Goal: Transaction & Acquisition: Purchase product/service

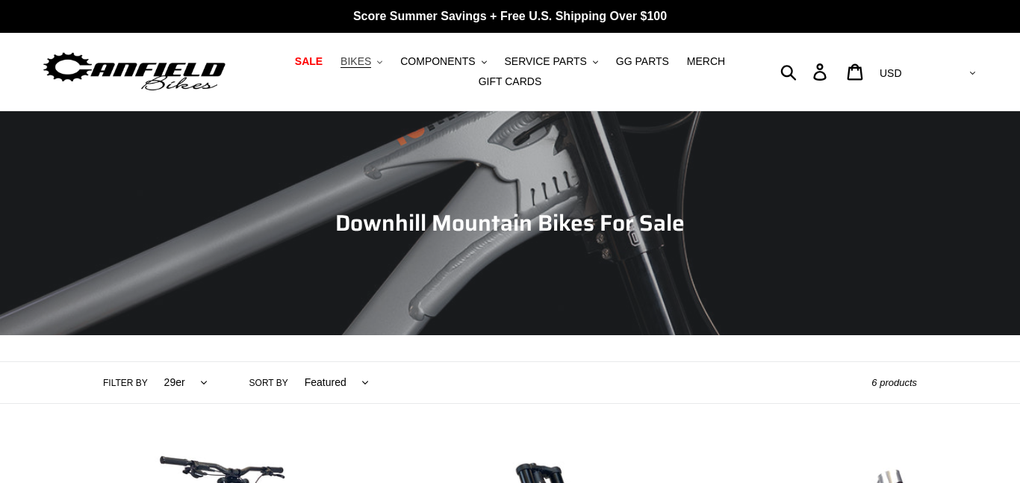
click at [371, 62] on span "BIKES" at bounding box center [356, 61] width 31 height 13
click at [330, 62] on link "SALE" at bounding box center [309, 62] width 43 height 20
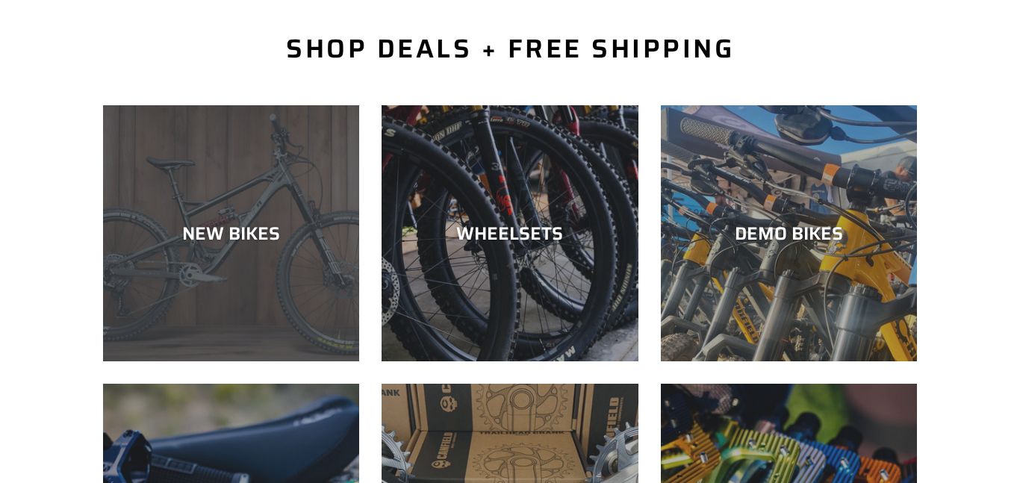
click at [296, 361] on div "NEW BIKES" at bounding box center [231, 361] width 256 height 0
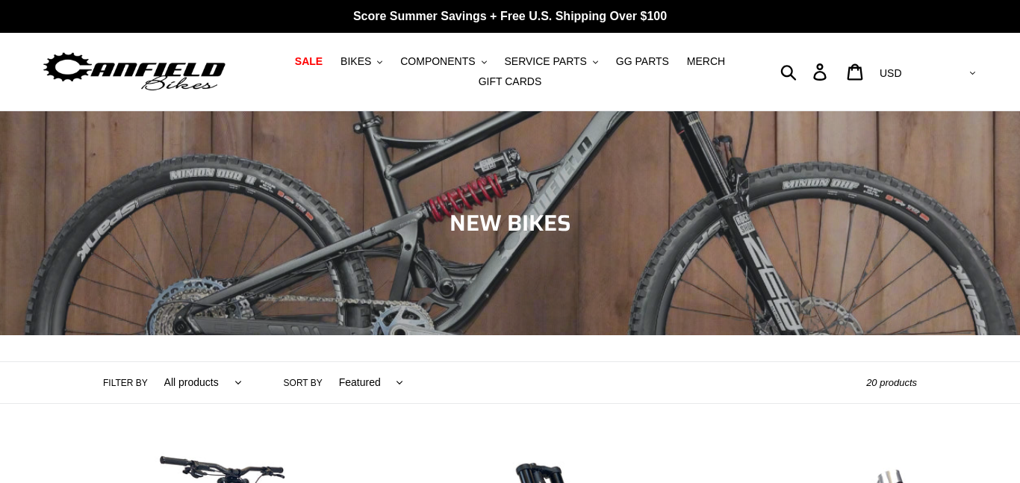
click at [284, 386] on label "Sort by" at bounding box center [303, 382] width 39 height 13
click at [326, 386] on select "Featured Best selling Alphabetically, A-Z Alphabetically, Z-A Price, low to hig…" at bounding box center [368, 382] width 84 height 41
click at [338, 381] on select "Featured Best selling Alphabetically, A-Z Alphabetically, Z-A Price, low to hig…" at bounding box center [368, 382] width 84 height 41
select select "price-ascending"
click at [326, 362] on select "Featured Best selling Alphabetically, A-Z Alphabetically, Z-A Price, low to hig…" at bounding box center [368, 382] width 84 height 41
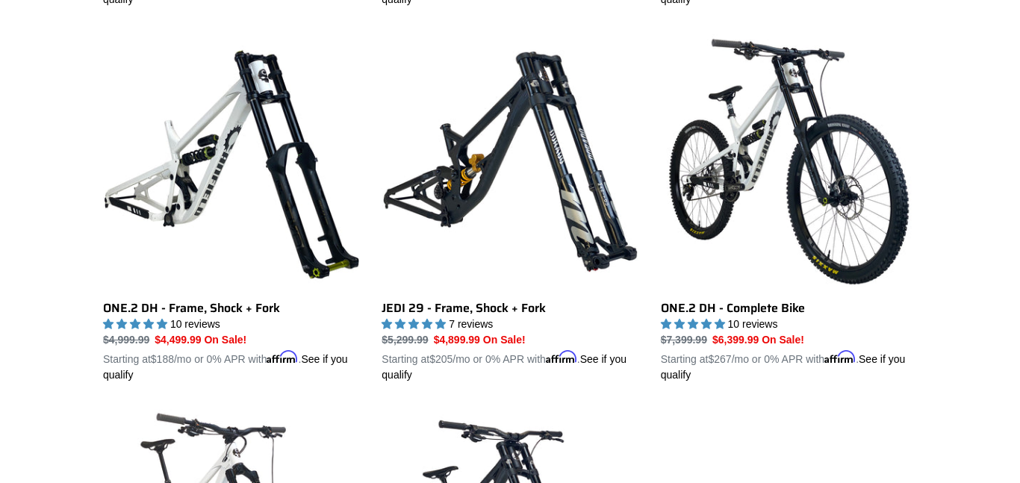
scroll to position [2288, 0]
